Goal: Task Accomplishment & Management: Complete application form

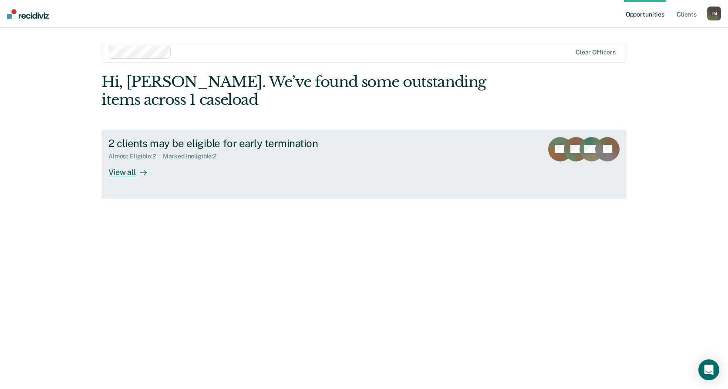
click at [129, 169] on div "View all" at bounding box center [132, 168] width 49 height 17
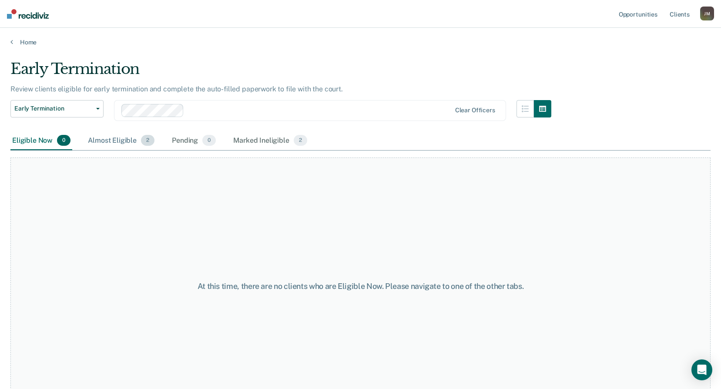
click at [112, 143] on div "Almost Eligible 2" at bounding box center [121, 140] width 70 height 19
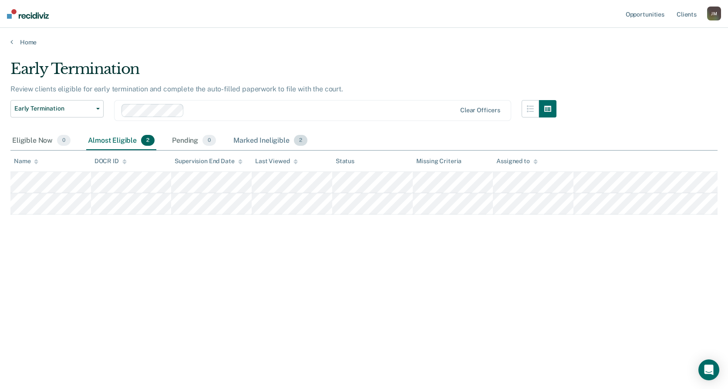
click at [250, 136] on div "Marked Ineligible 2" at bounding box center [270, 140] width 77 height 19
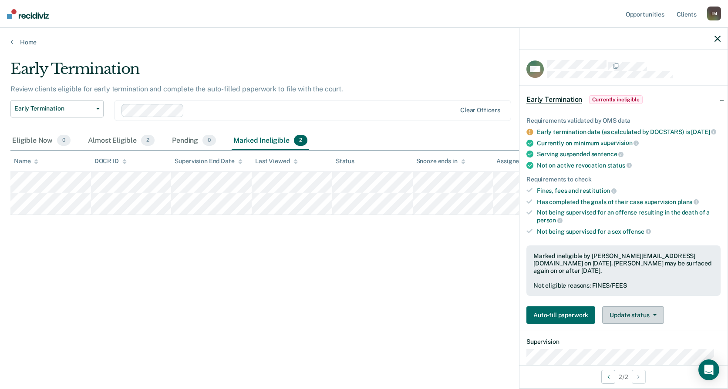
click at [634, 324] on button "Update status" at bounding box center [632, 314] width 61 height 17
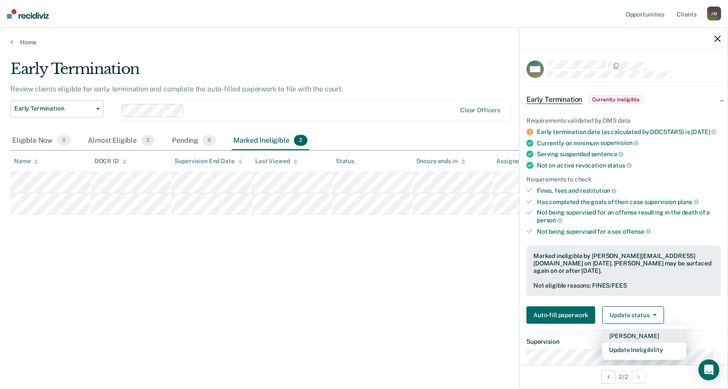
click at [646, 343] on button "[PERSON_NAME]" at bounding box center [644, 336] width 84 height 14
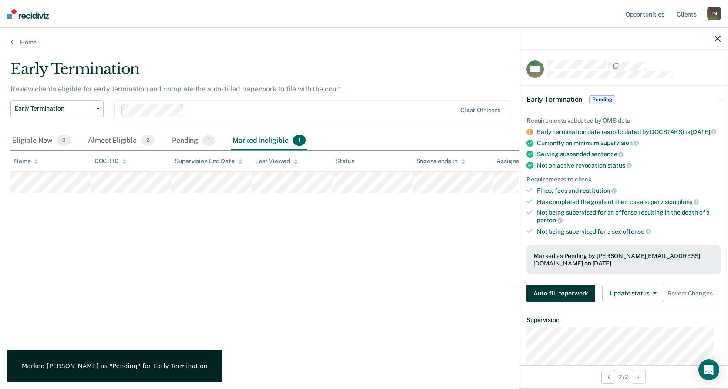
click at [565, 299] on button "Auto-fill paperwork" at bounding box center [560, 293] width 69 height 17
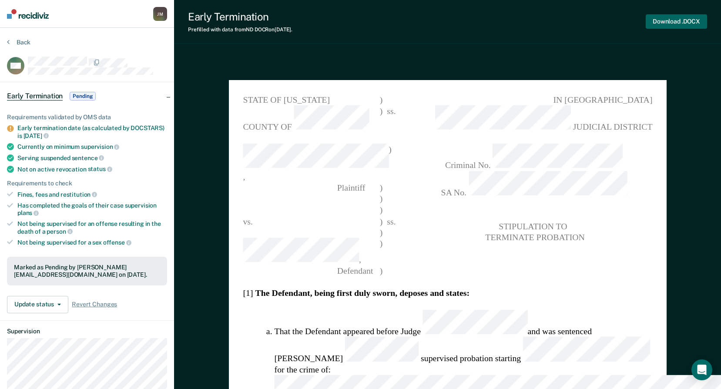
click at [663, 24] on button "Download .DOCX" at bounding box center [676, 21] width 61 height 14
type textarea "x"
